Goal: Task Accomplishment & Management: Use online tool/utility

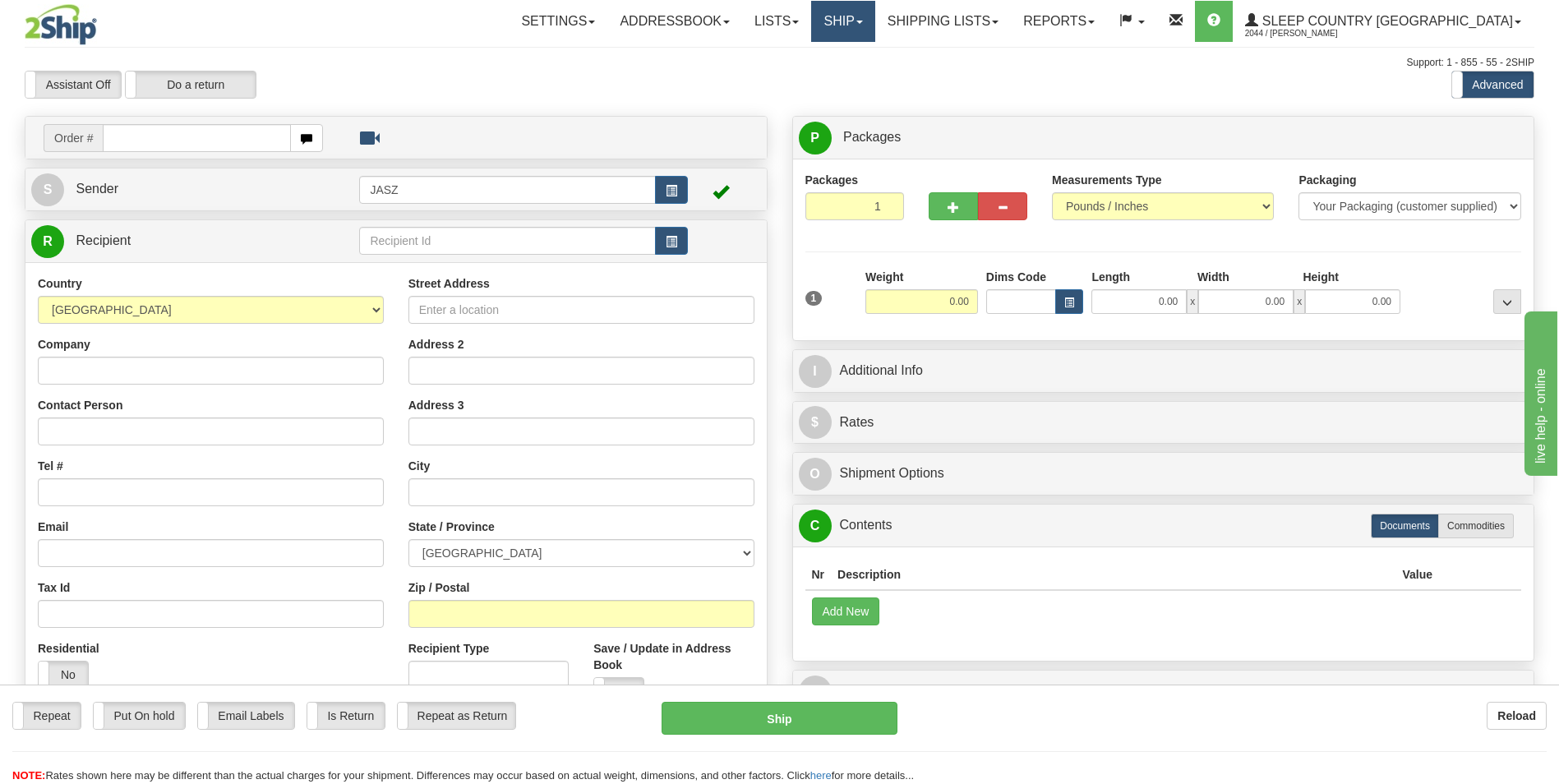
click at [875, 17] on link "Ship" at bounding box center [842, 21] width 63 height 41
click at [875, 59] on link "Ship Screen" at bounding box center [800, 58] width 149 height 21
click at [195, 427] on input "Contact Person" at bounding box center [211, 431] width 346 height 28
type input "t"
click at [171, 369] on input "Company" at bounding box center [211, 371] width 346 height 28
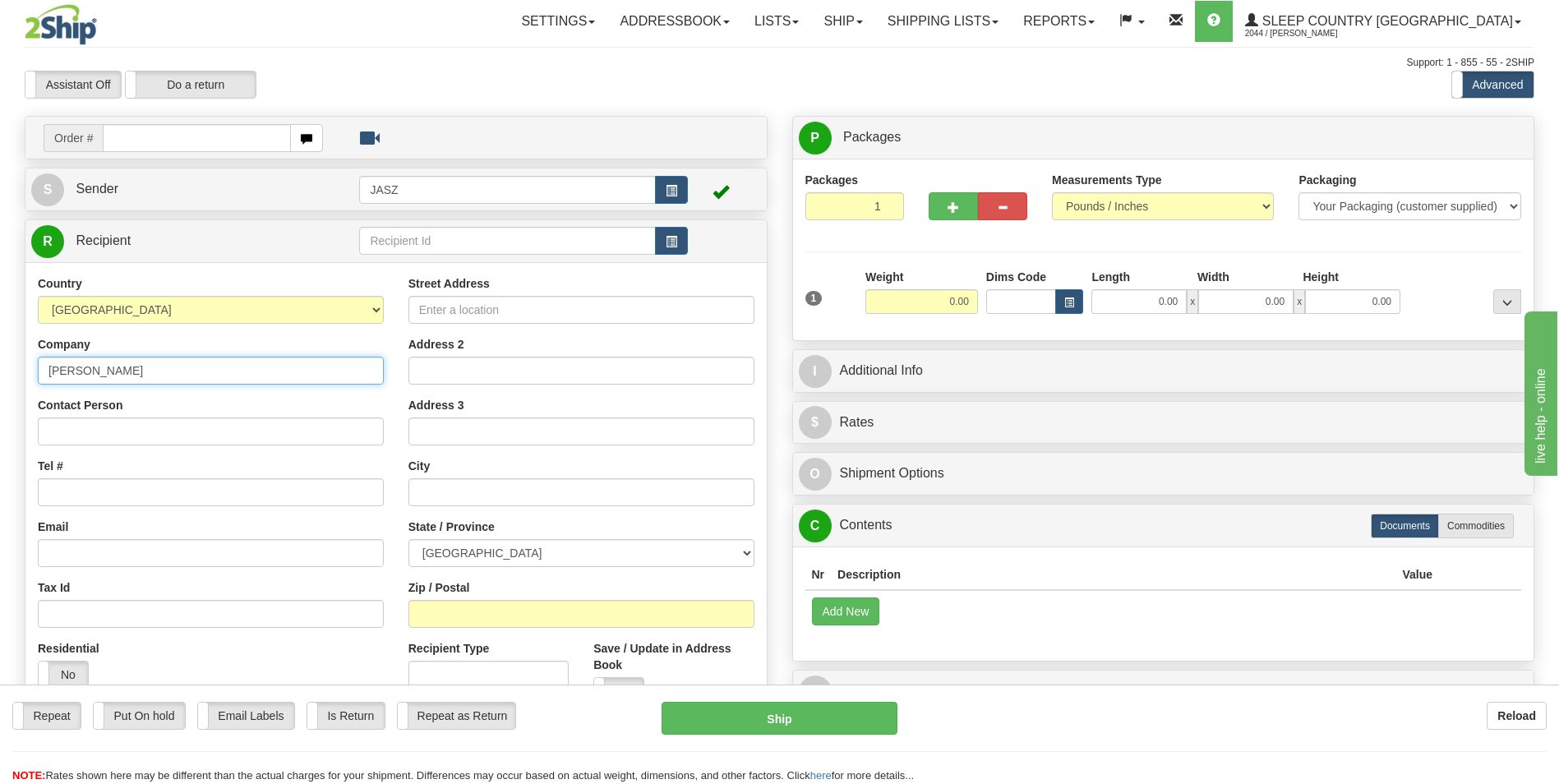
type input "trevor fennessy"
type input "4036060049"
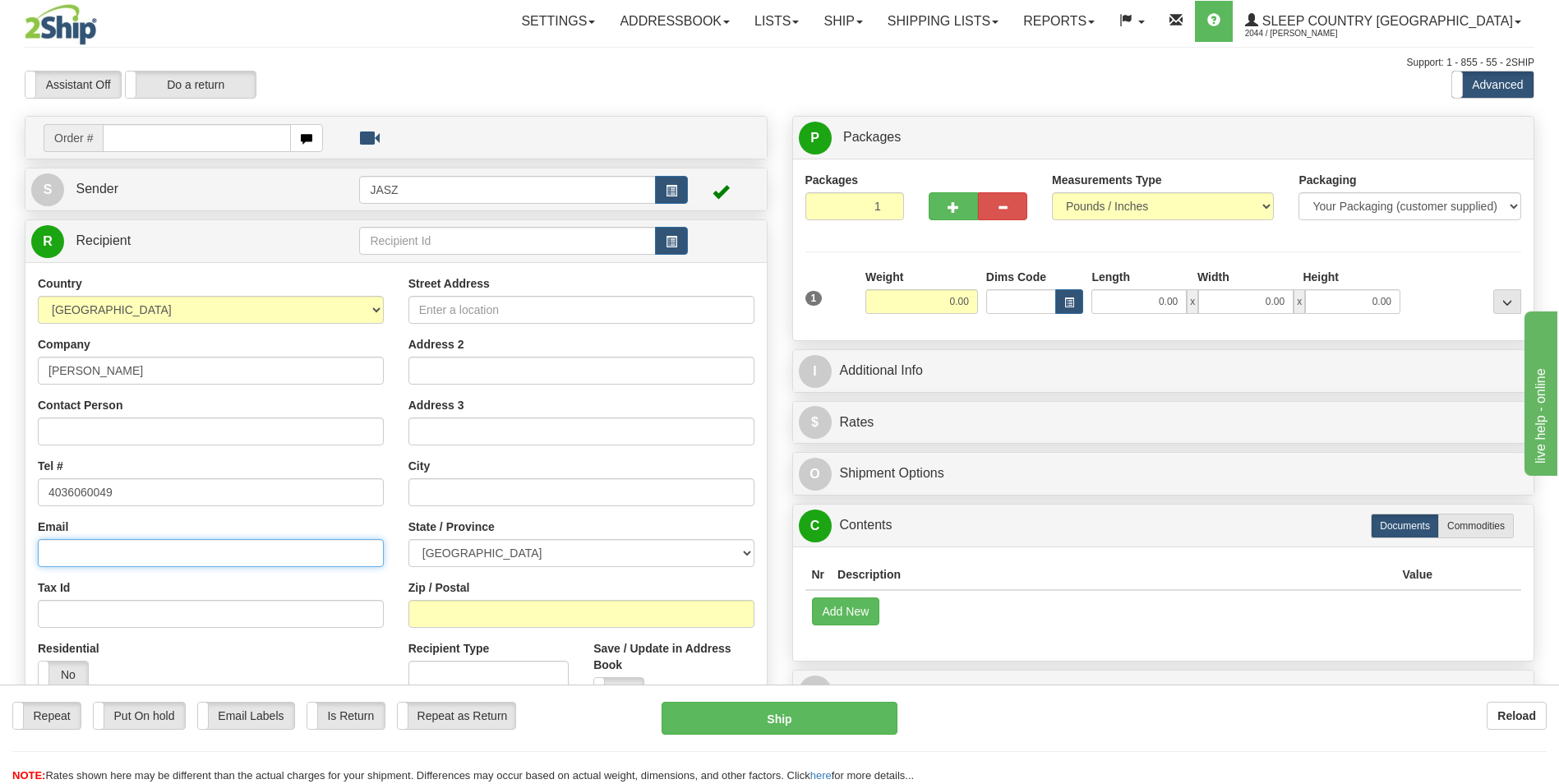
click at [116, 553] on input "Email" at bounding box center [211, 553] width 346 height 28
type input "tjfennessy@gmail.com"
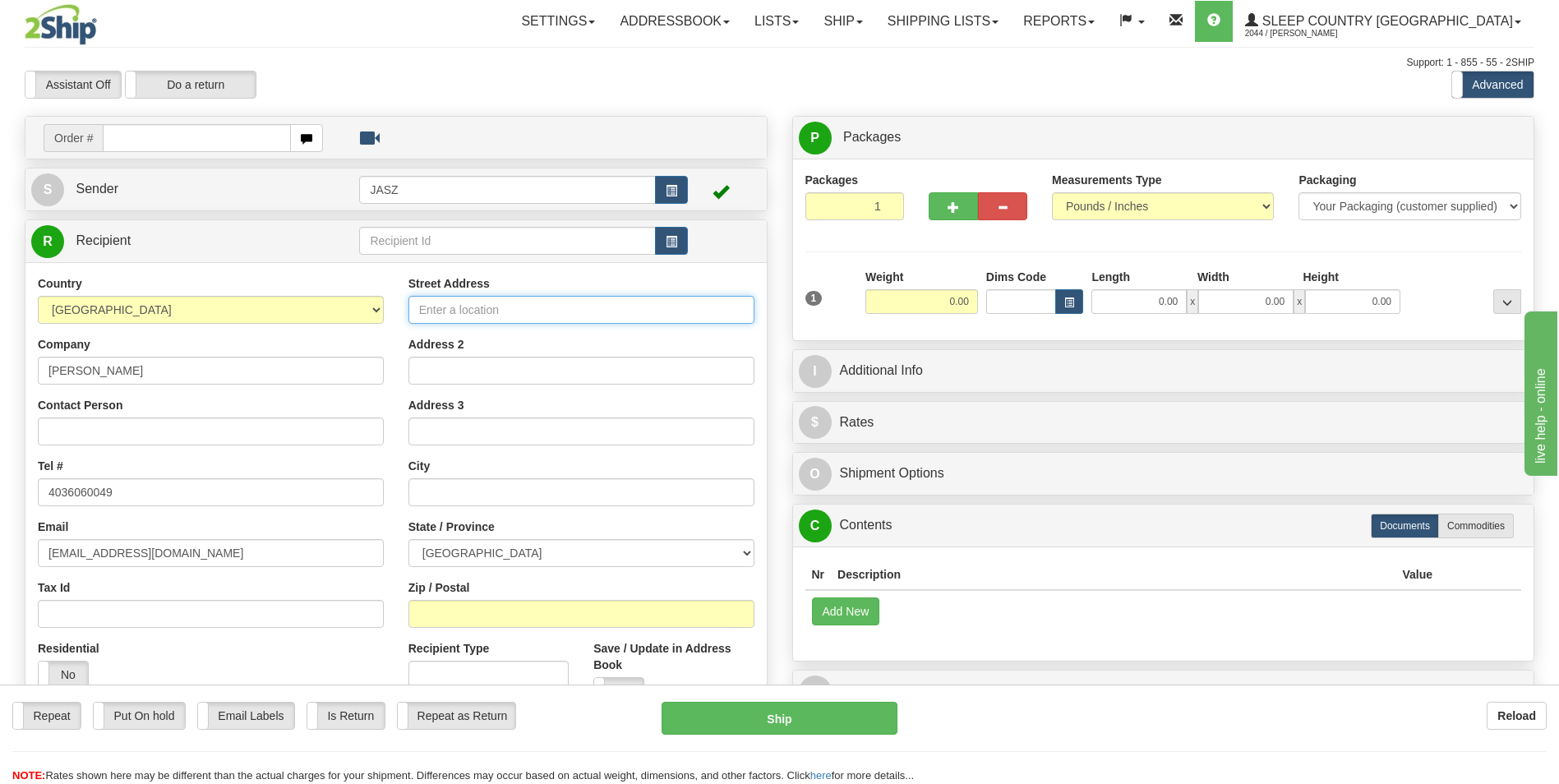
click at [448, 312] on input "Street Address" at bounding box center [581, 310] width 346 height 28
type input "2104 palisdale rd sw"
type input "calgary"
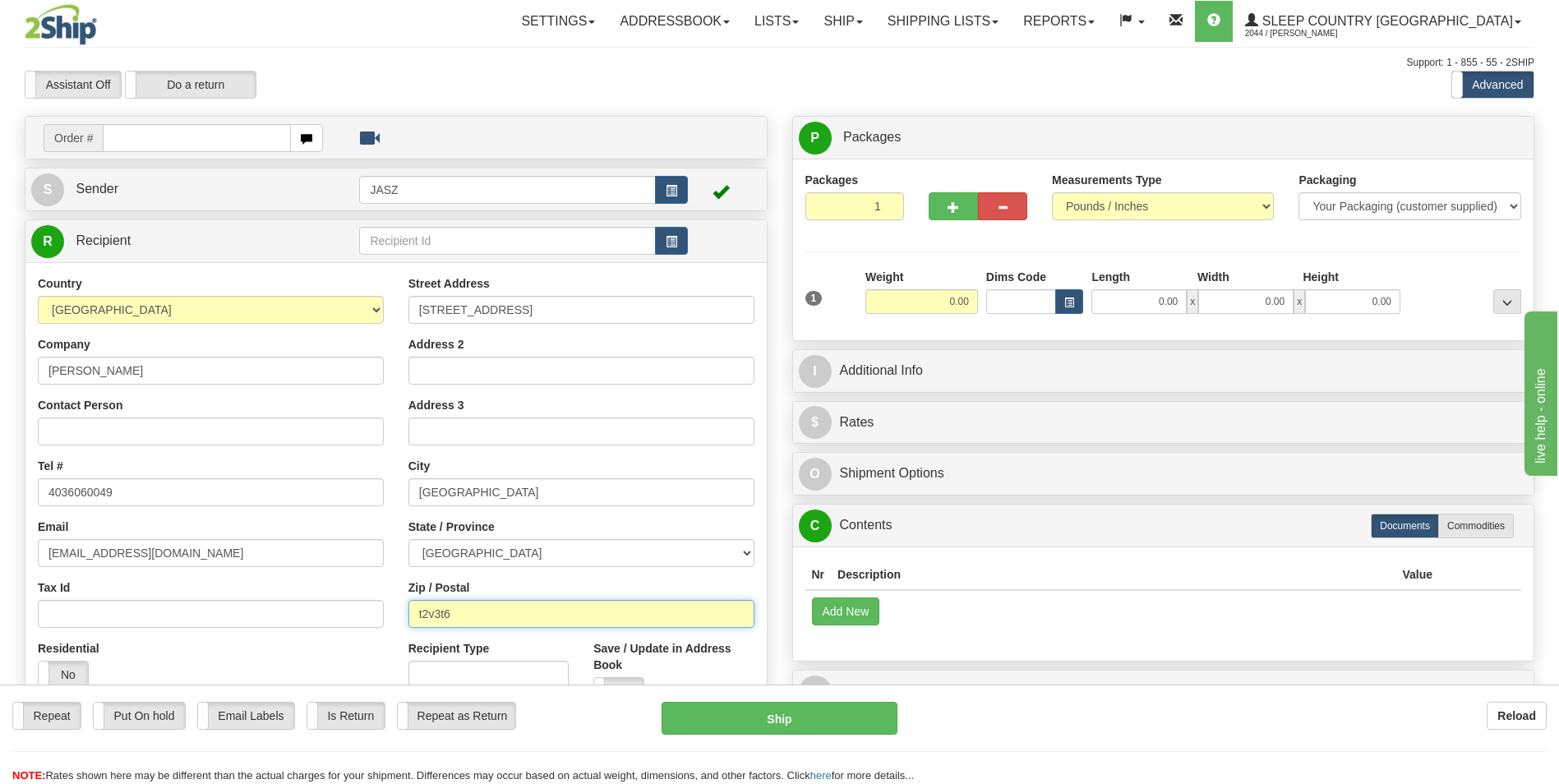
type input "t2v3t6"
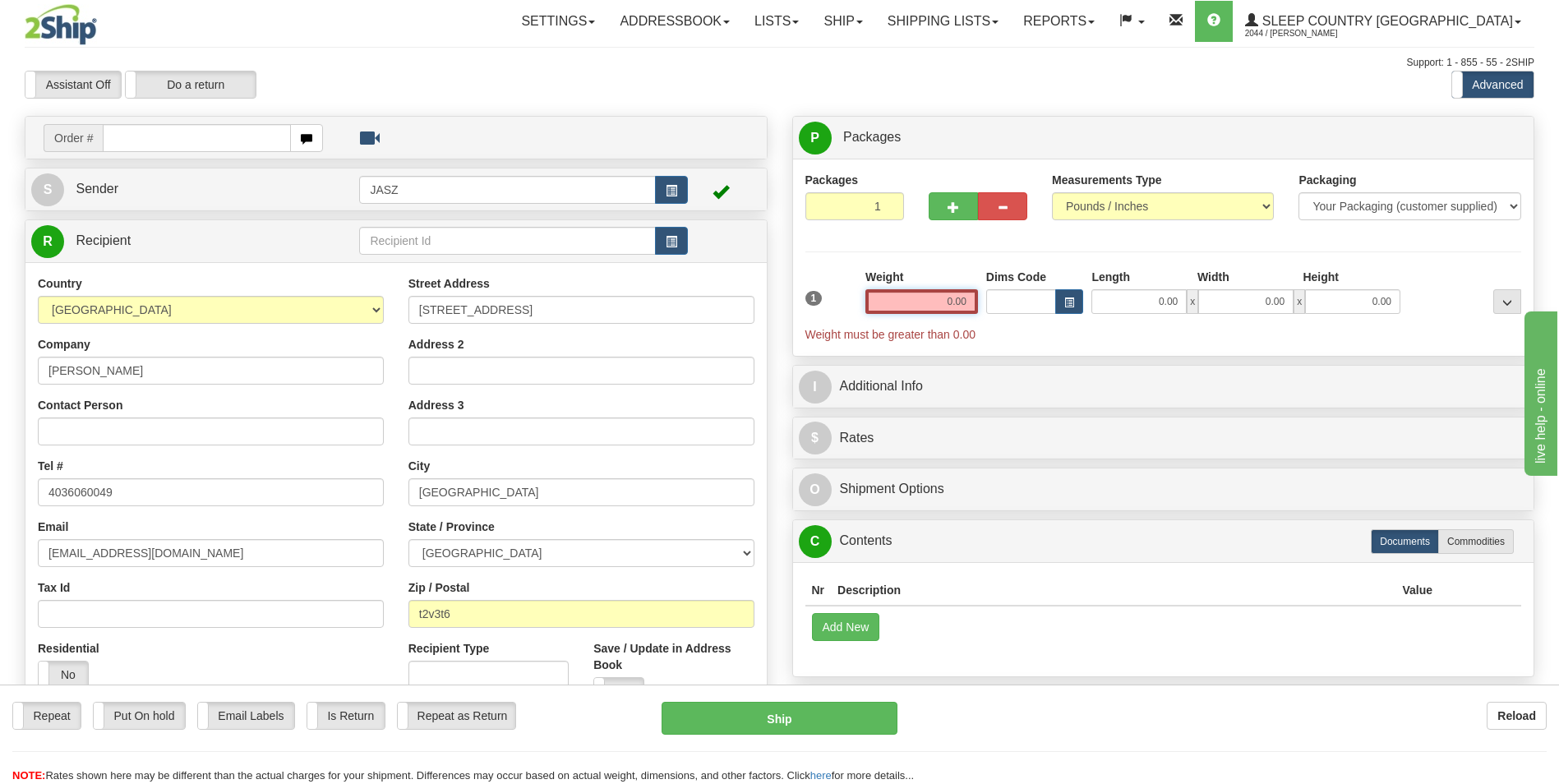
drag, startPoint x: 919, startPoint y: 299, endPoint x: 1049, endPoint y: 305, distance: 130.1
click at [1049, 305] on div "1 Weight 0.00 Dims Code 0.00" at bounding box center [1164, 305] width 725 height 74
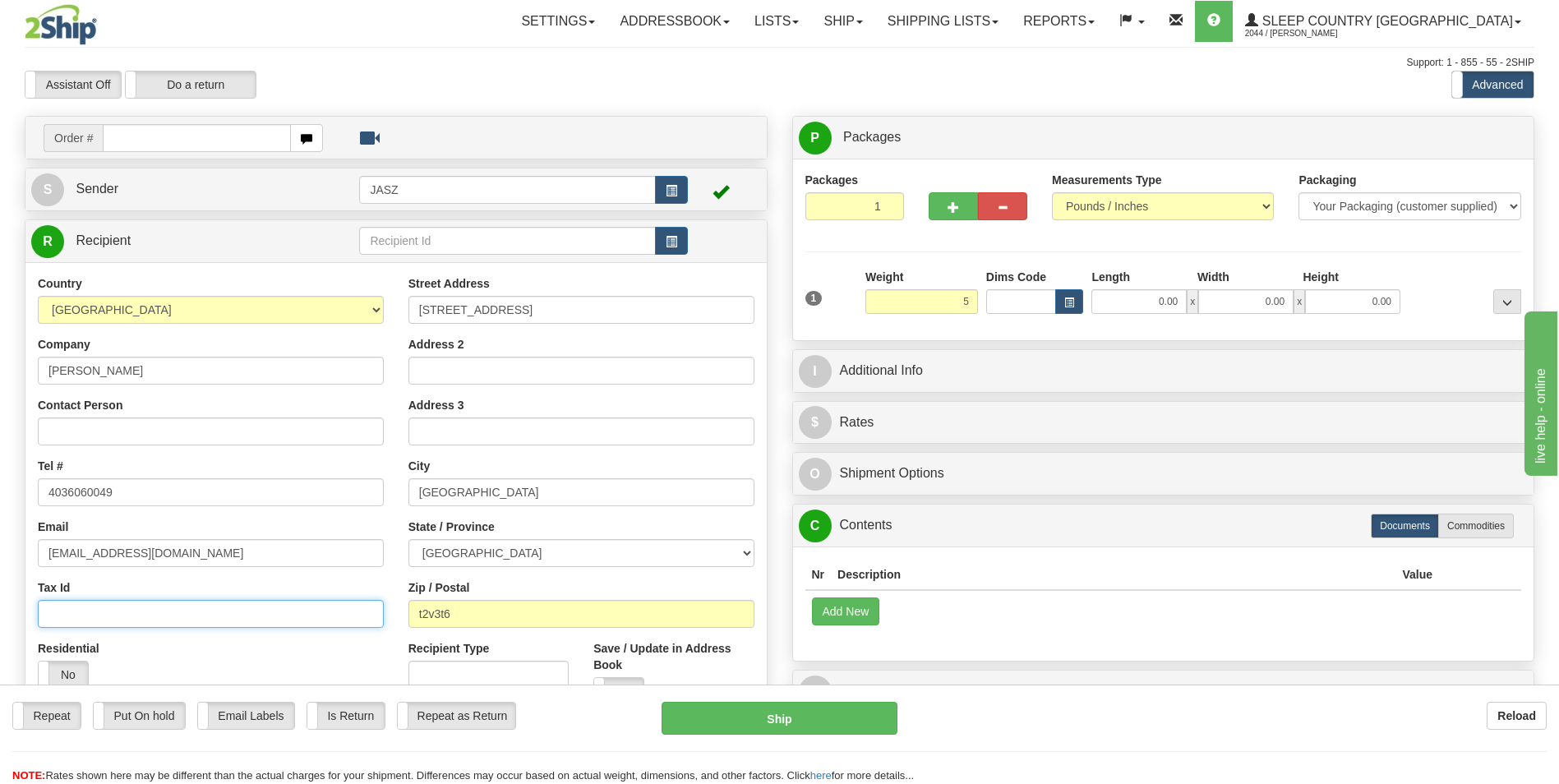
type input "5.00"
click at [223, 620] on input "Tax Id" at bounding box center [211, 614] width 346 height 28
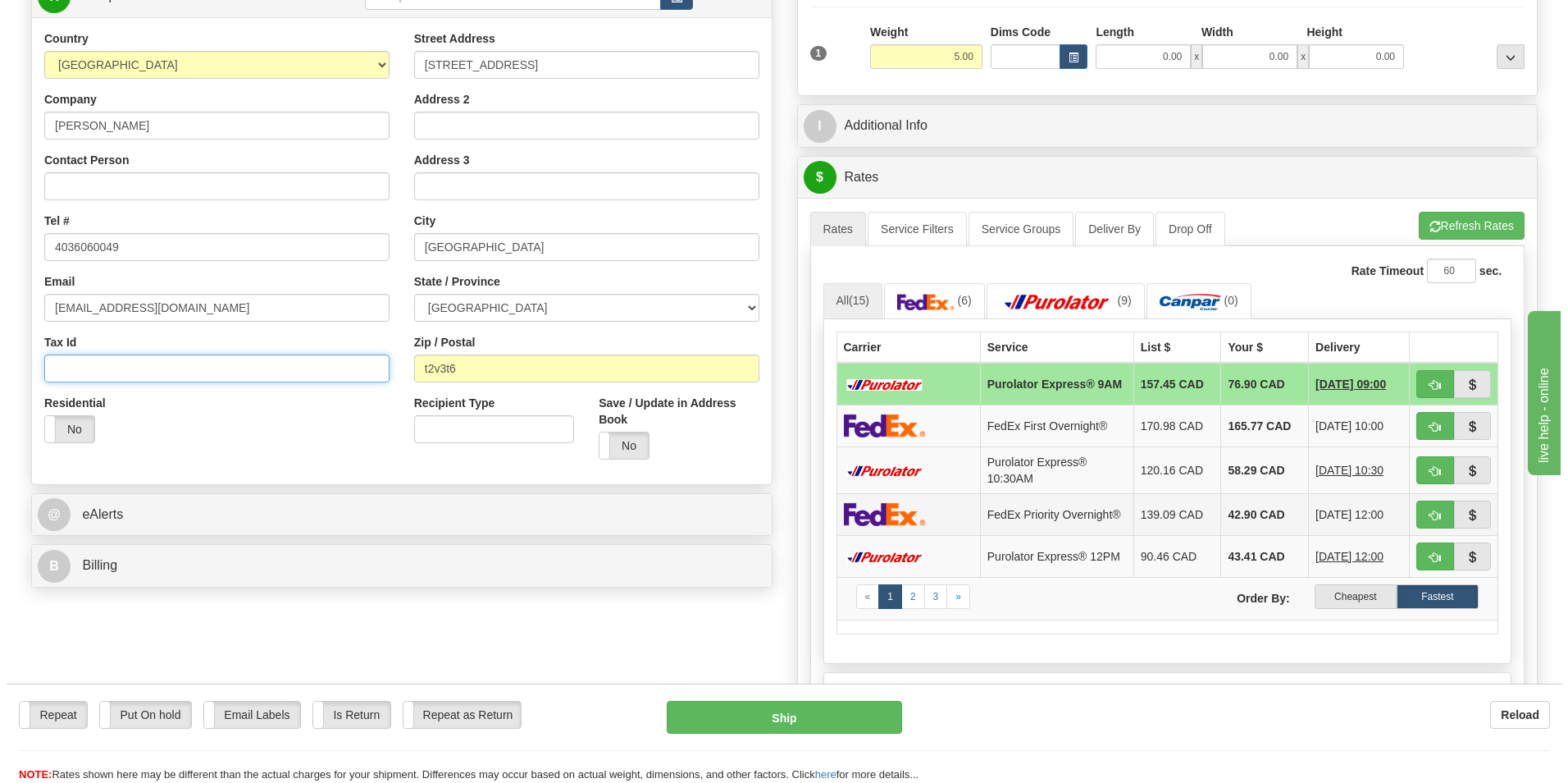
scroll to position [246, 0]
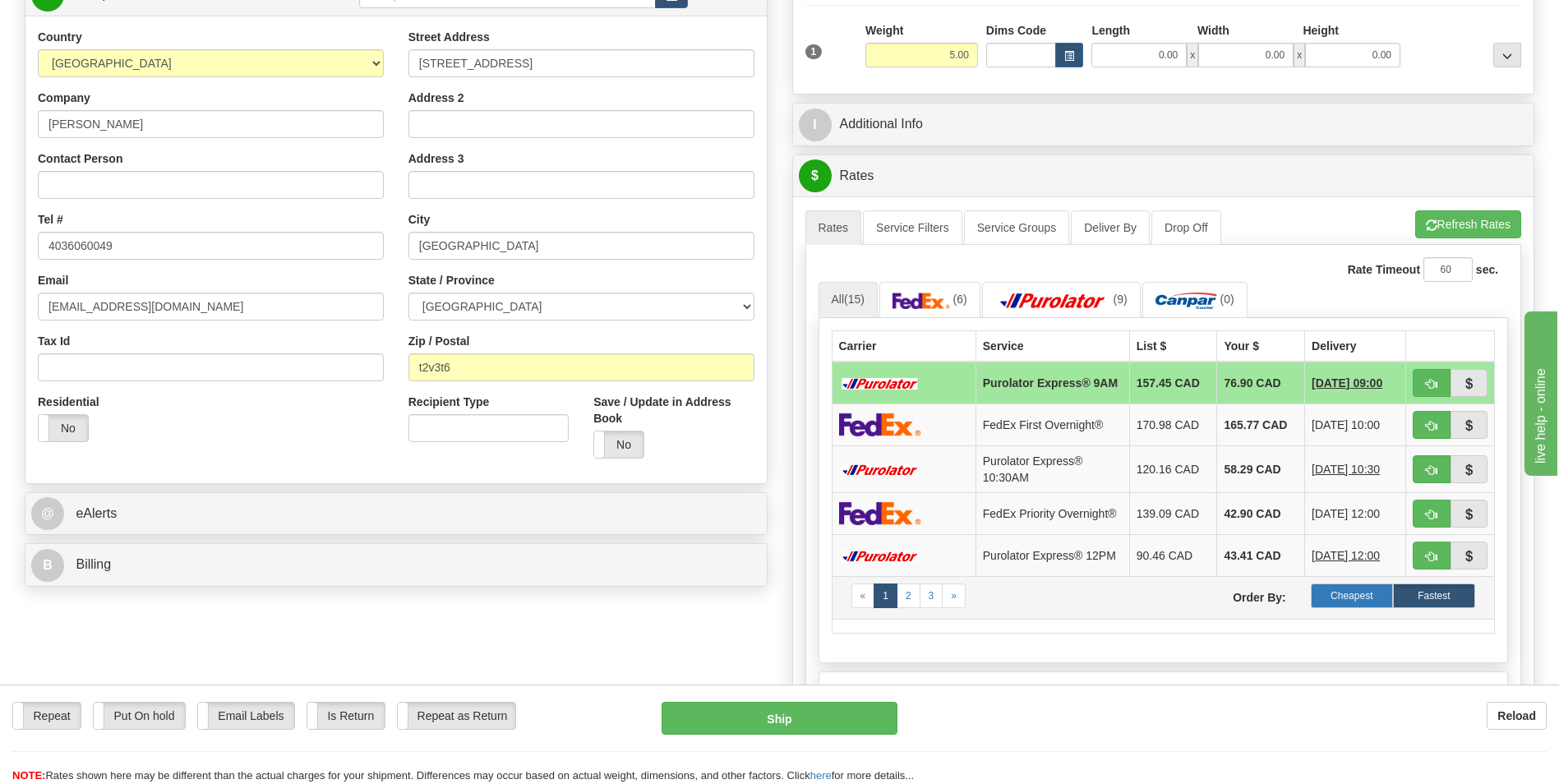
click at [1358, 608] on label "Cheapest" at bounding box center [1352, 596] width 82 height 25
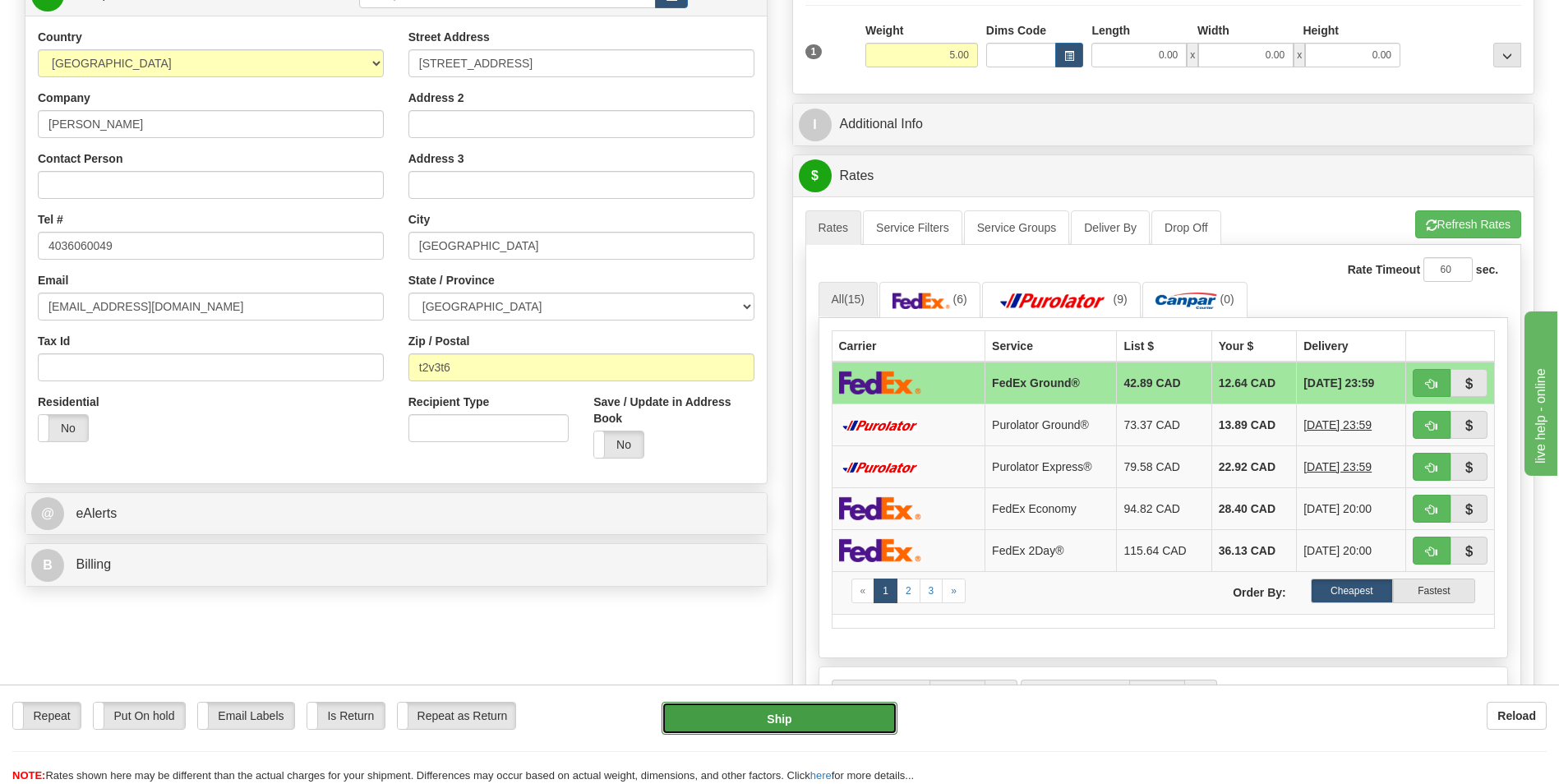
click at [821, 719] on button "Ship" at bounding box center [779, 718] width 235 height 33
type input "92"
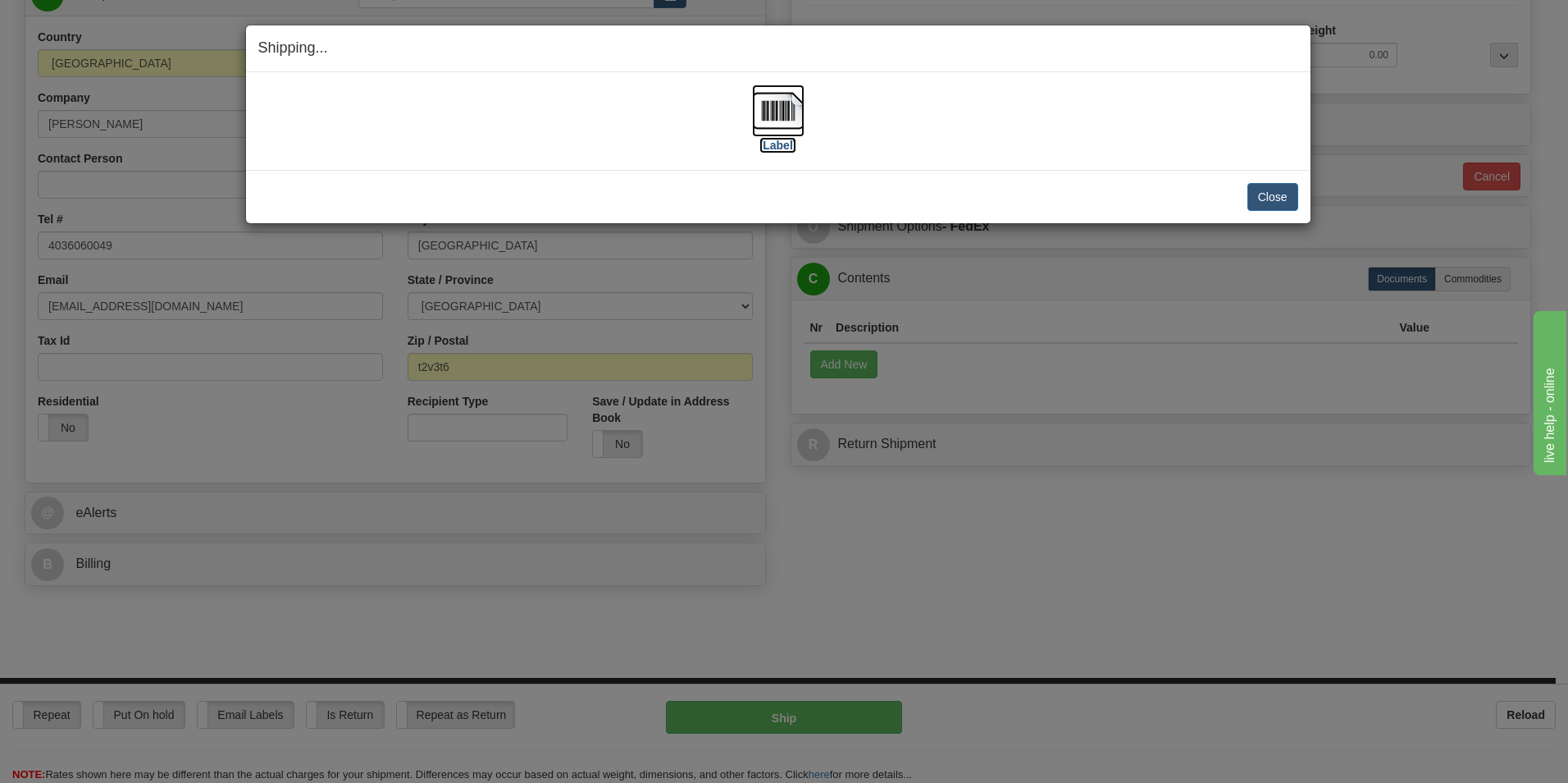
click at [772, 141] on label "[Label]" at bounding box center [778, 145] width 38 height 17
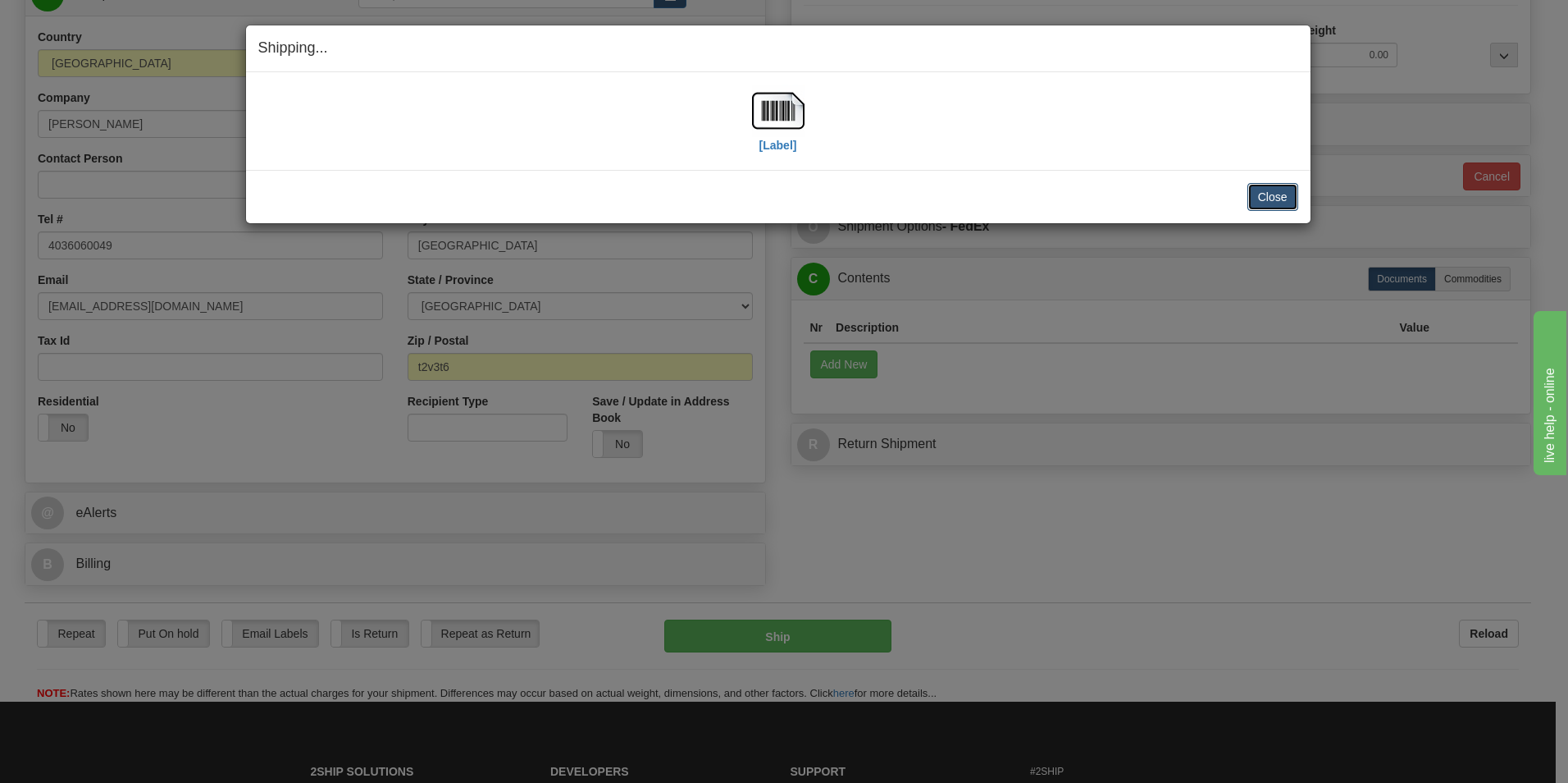
click at [1267, 188] on button "Close" at bounding box center [1274, 197] width 51 height 28
click at [1268, 196] on button "Close" at bounding box center [1274, 197] width 51 height 28
click at [1274, 196] on button "Close" at bounding box center [1274, 197] width 51 height 28
